Goal: Information Seeking & Learning: Learn about a topic

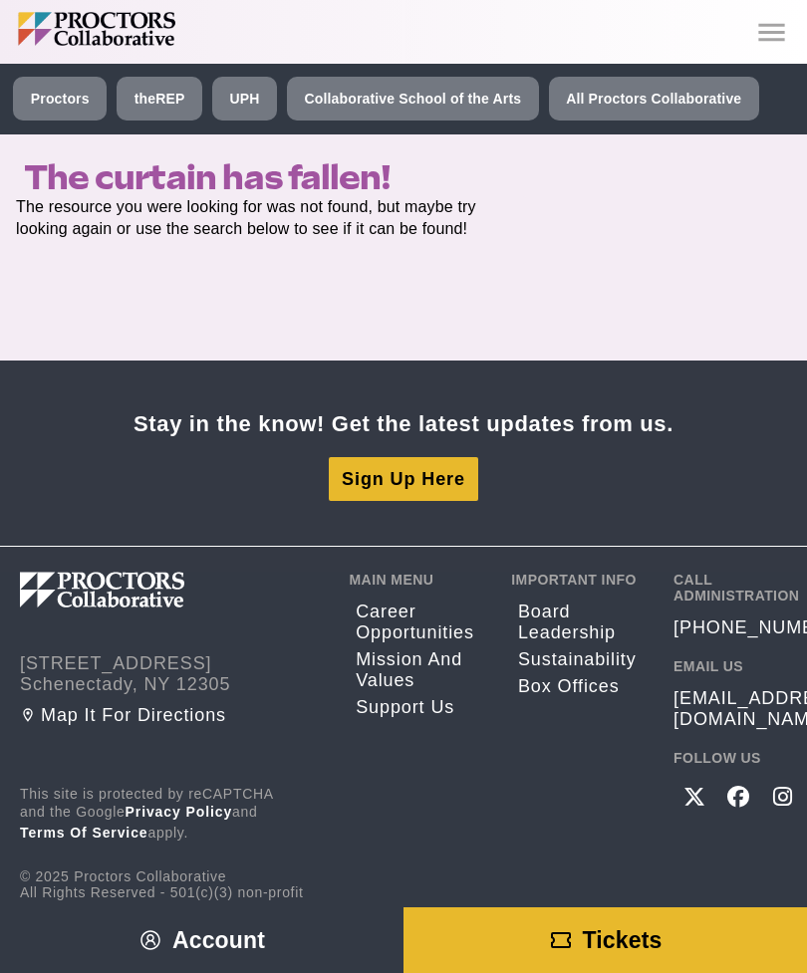
click at [776, 31] on icon "Main site navigation and header" at bounding box center [771, 32] width 26 height 18
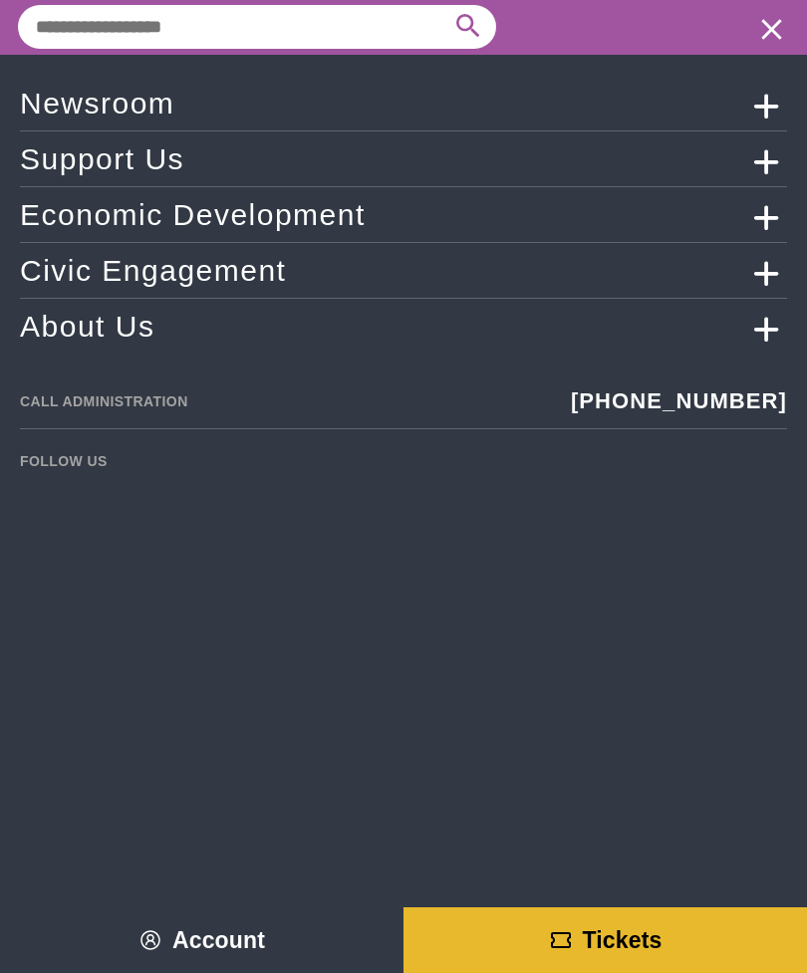
click at [698, 118] on link "Newsroom" at bounding box center [403, 103] width 767 height 35
click at [763, 117] on icon "Main site navigation and header" at bounding box center [767, 103] width 60 height 35
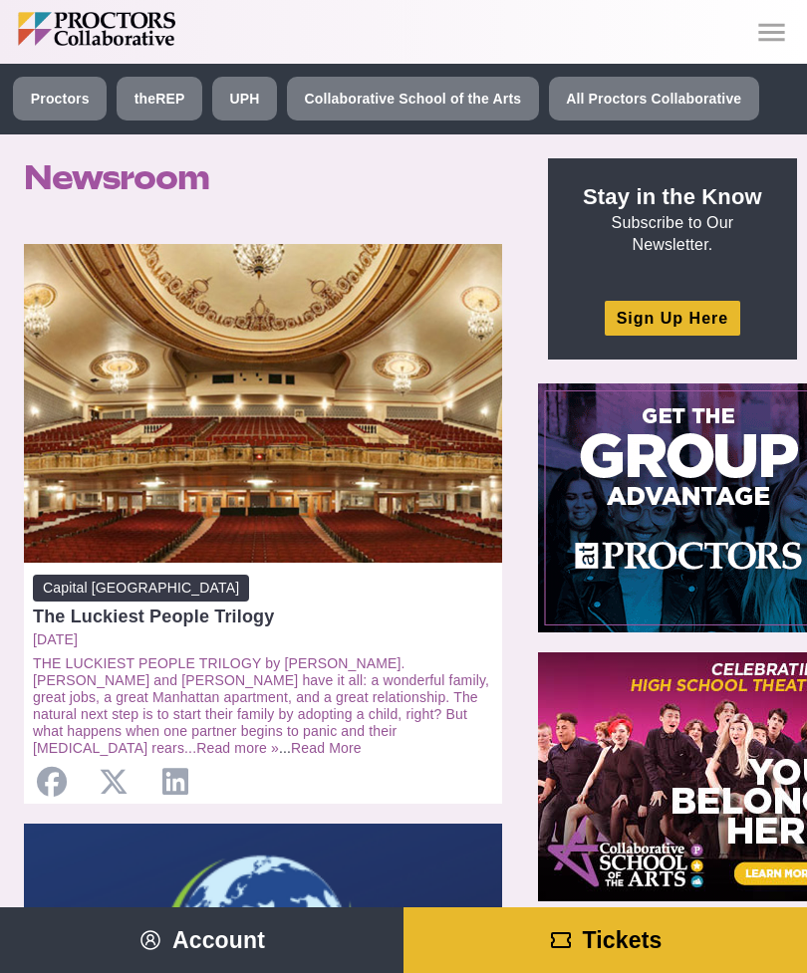
click at [675, 323] on link "Sign Up Here" at bounding box center [672, 318] width 135 height 35
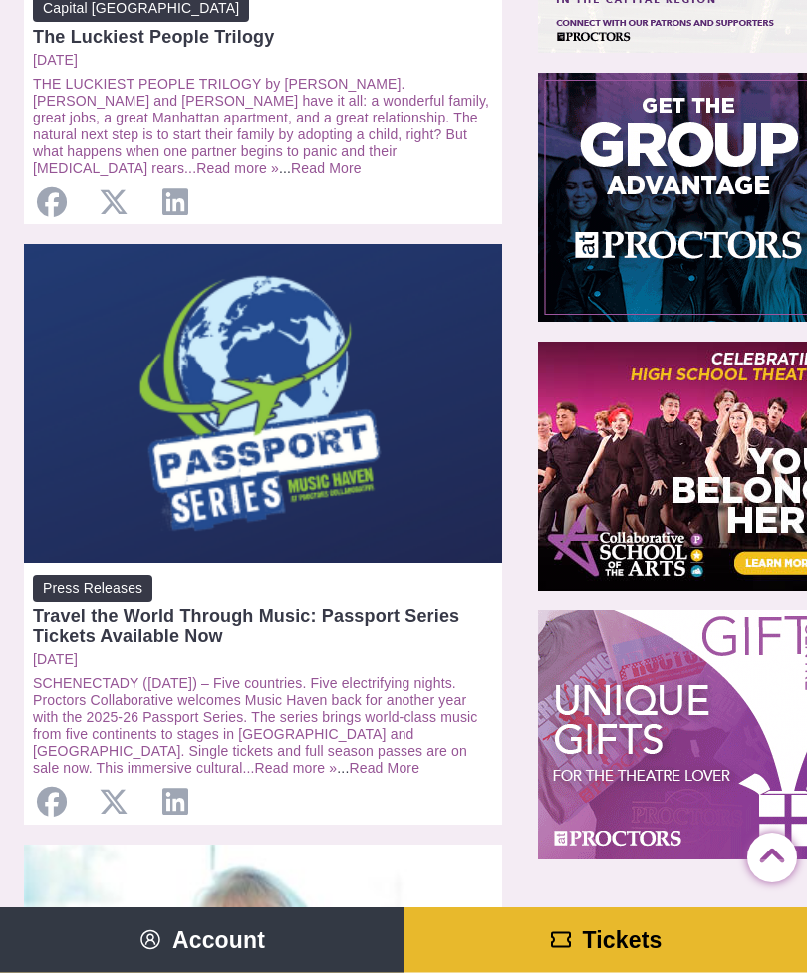
scroll to position [580, 0]
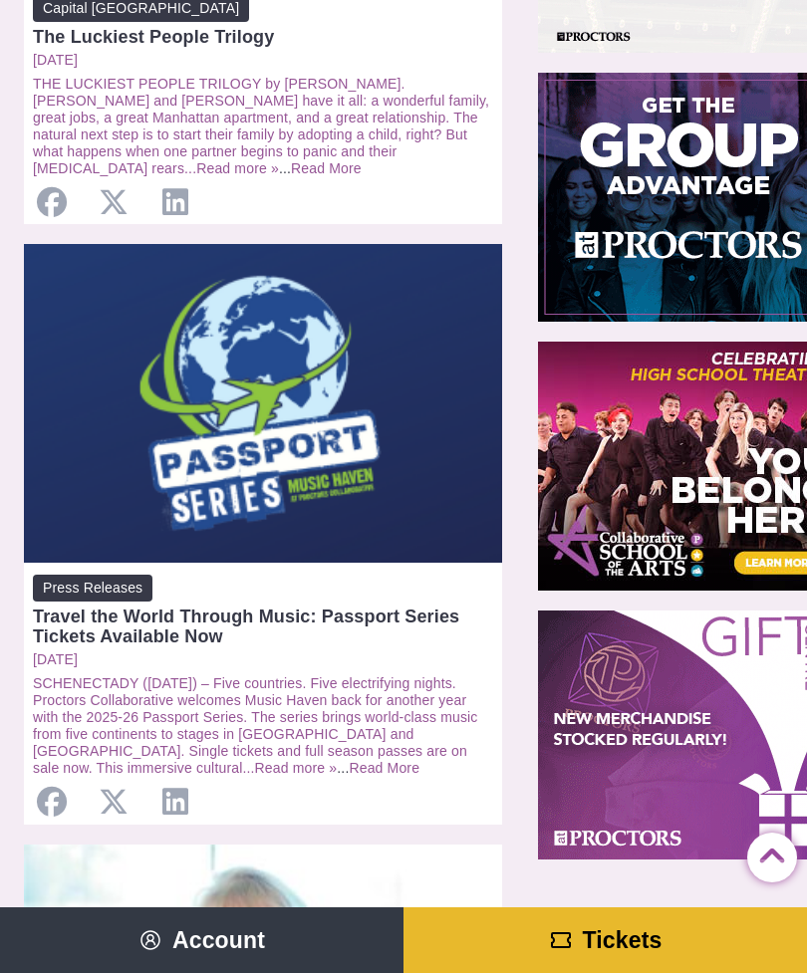
click at [735, 236] on img at bounding box center [686, 197] width 299 height 249
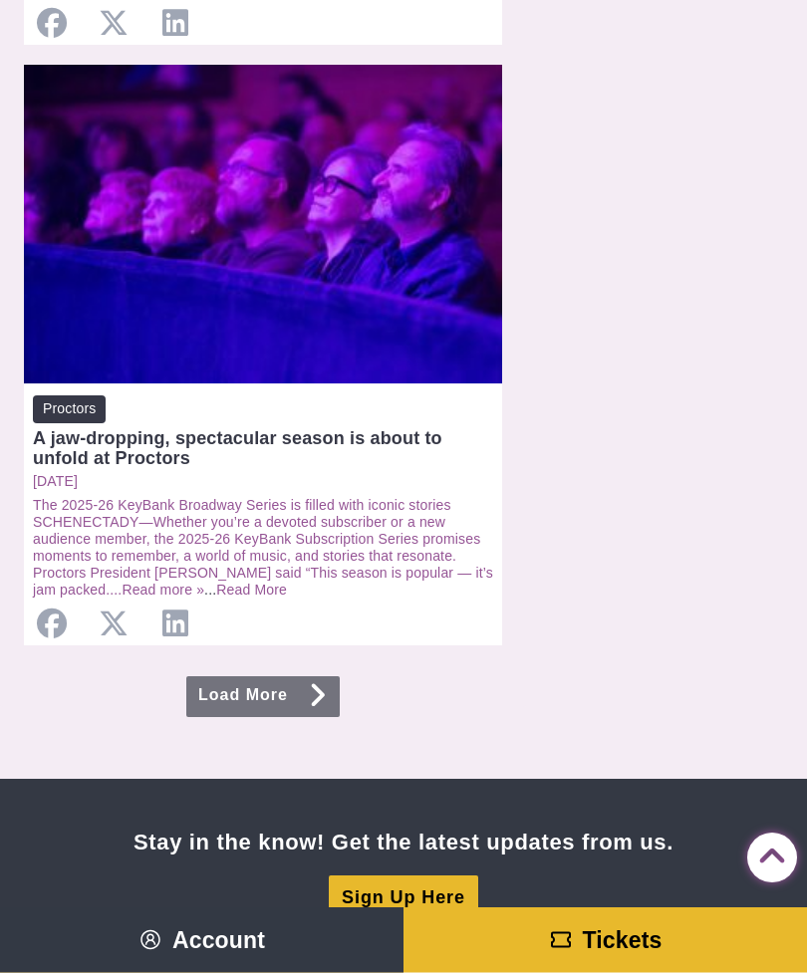
scroll to position [4375, 0]
click at [292, 676] on link "Load More" at bounding box center [262, 696] width 153 height 41
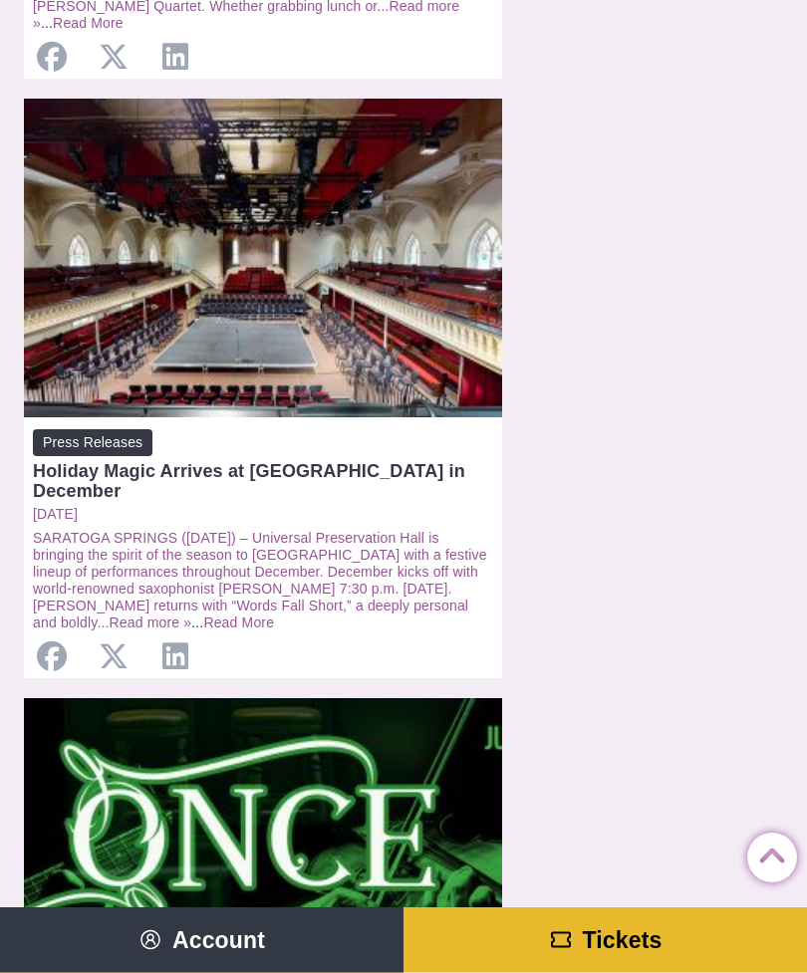
scroll to position [1976, 0]
click at [203, 614] on link "Read More" at bounding box center [238, 622] width 71 height 16
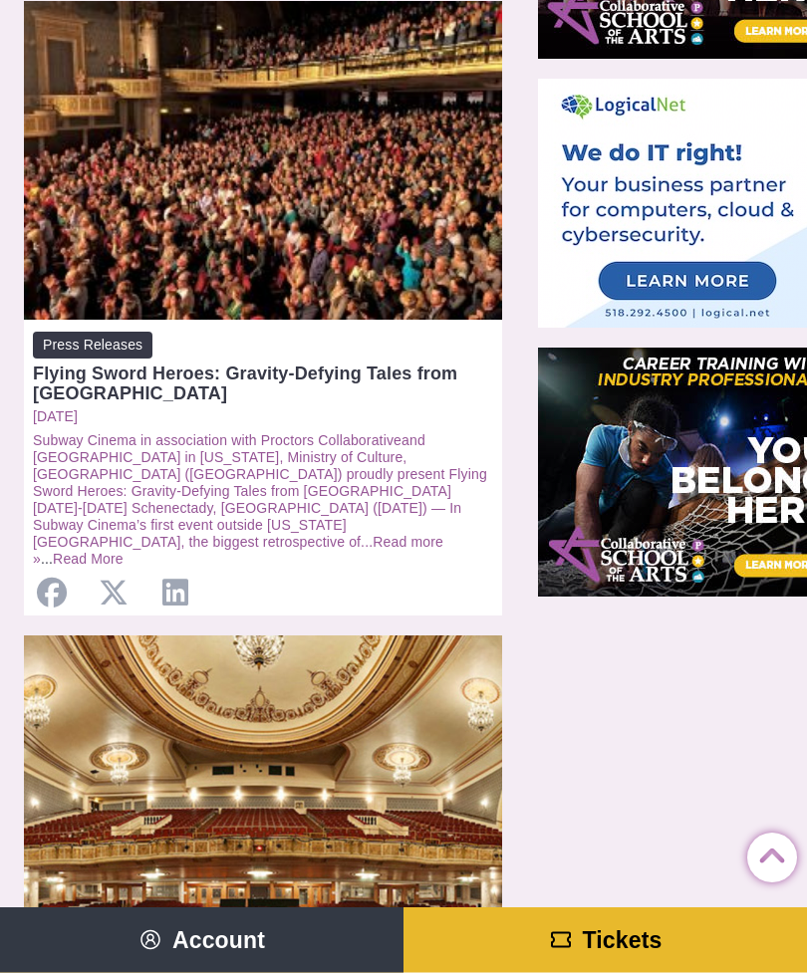
scroll to position [828, 0]
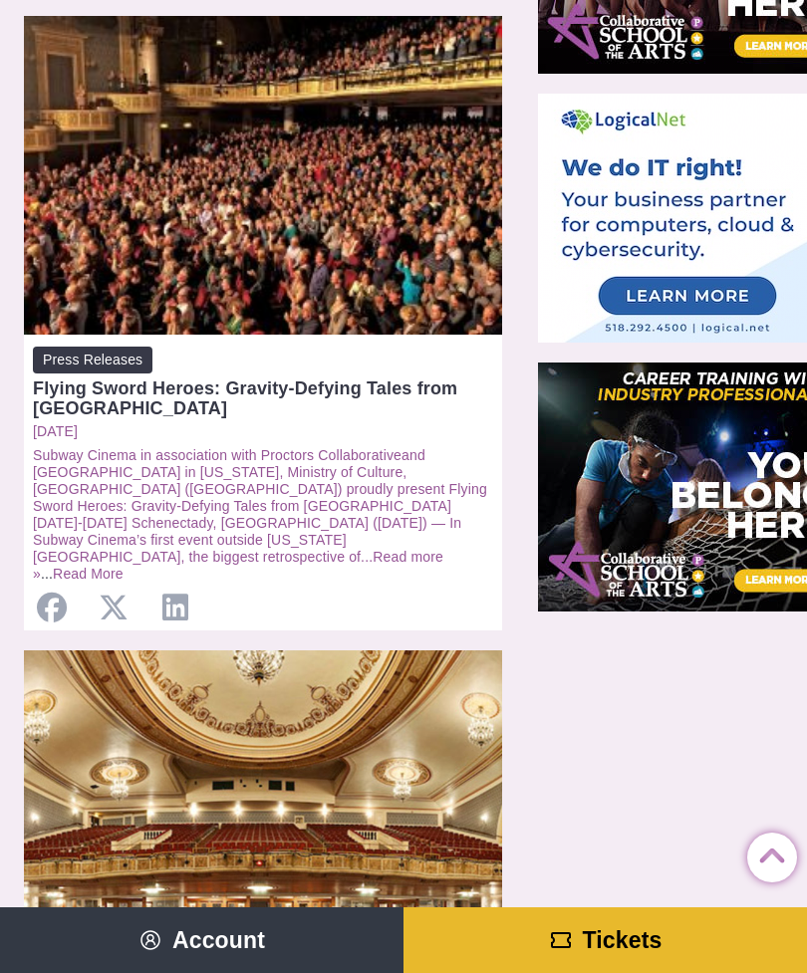
click at [623, 949] on span "Tickets" at bounding box center [623, 940] width 80 height 26
